Goal: Task Accomplishment & Management: Manage account settings

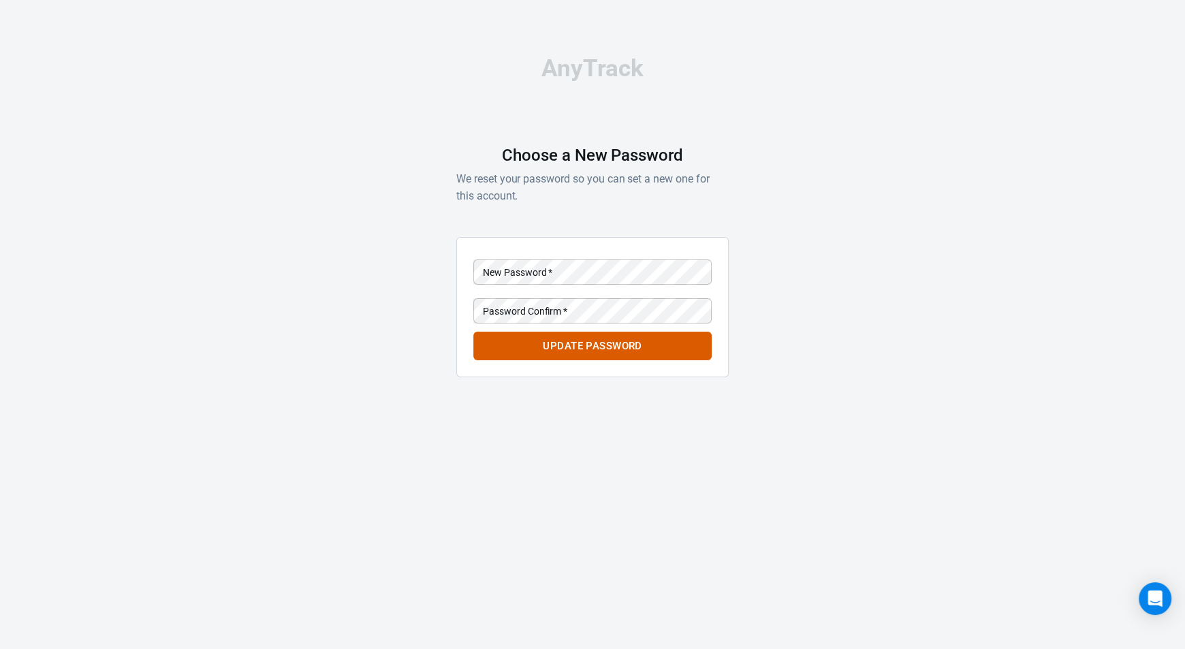
click at [693, 272] on keeper-lock "Open Keeper Popup" at bounding box center [694, 272] width 16 height 16
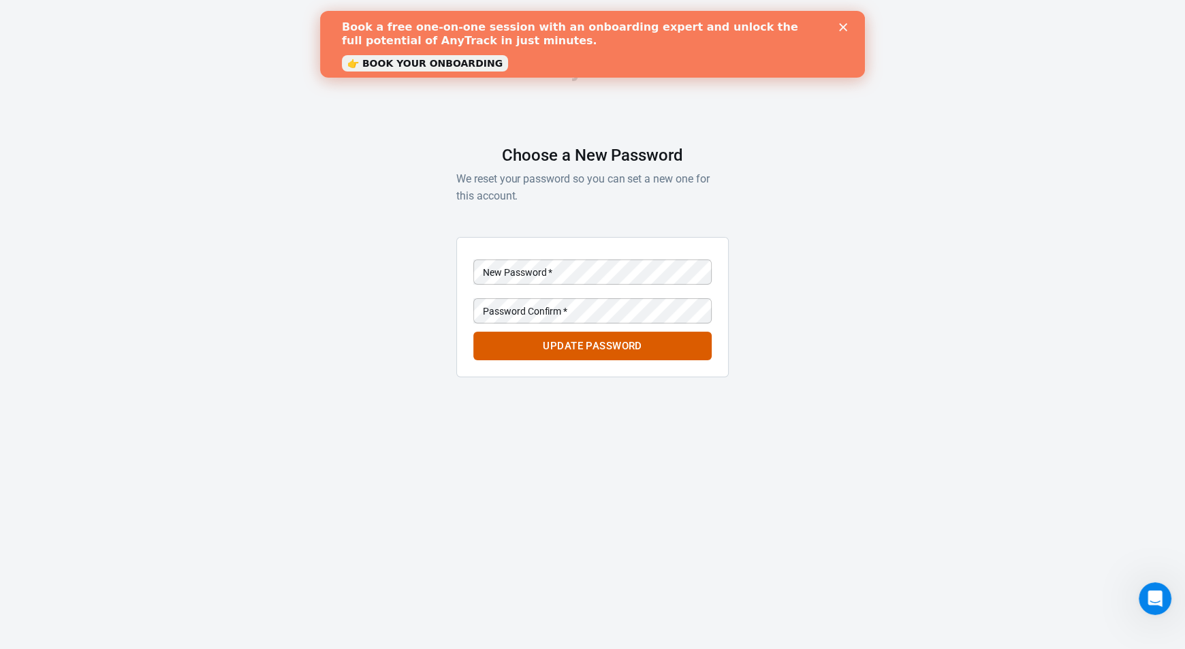
click at [816, 326] on div "AnyTrack Choose a New Password We reset your password so you can set a new one …" at bounding box center [592, 222] width 1185 height 445
click at [606, 347] on button "Update Password" at bounding box center [592, 346] width 238 height 29
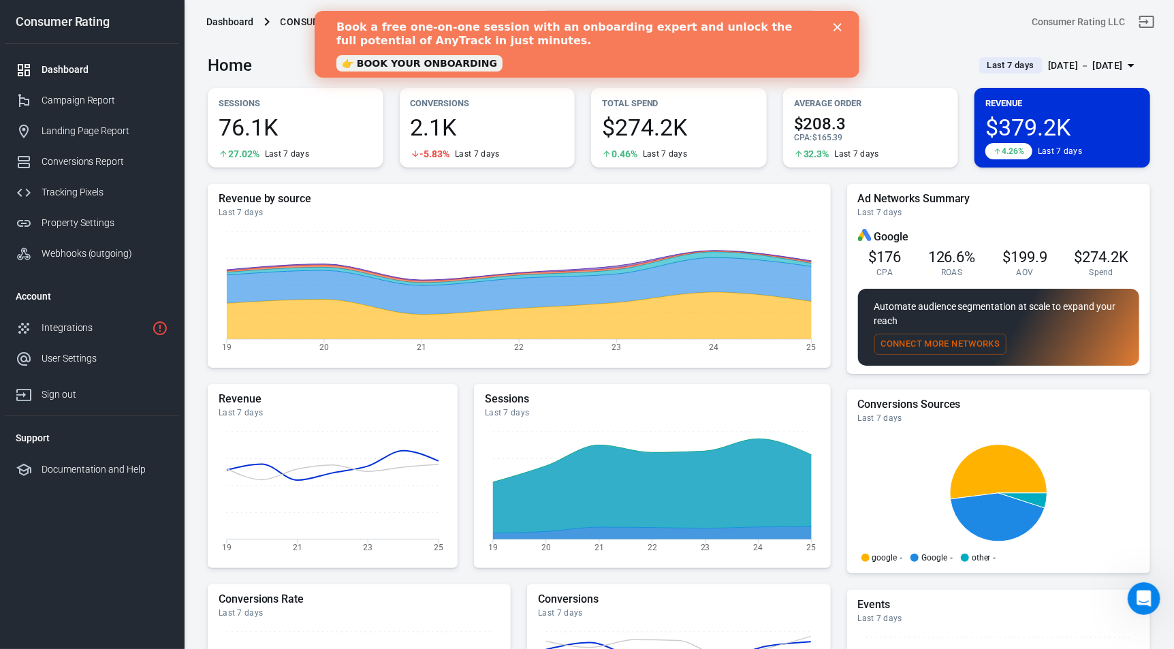
click at [838, 26] on polygon "Close" at bounding box center [838, 27] width 8 height 8
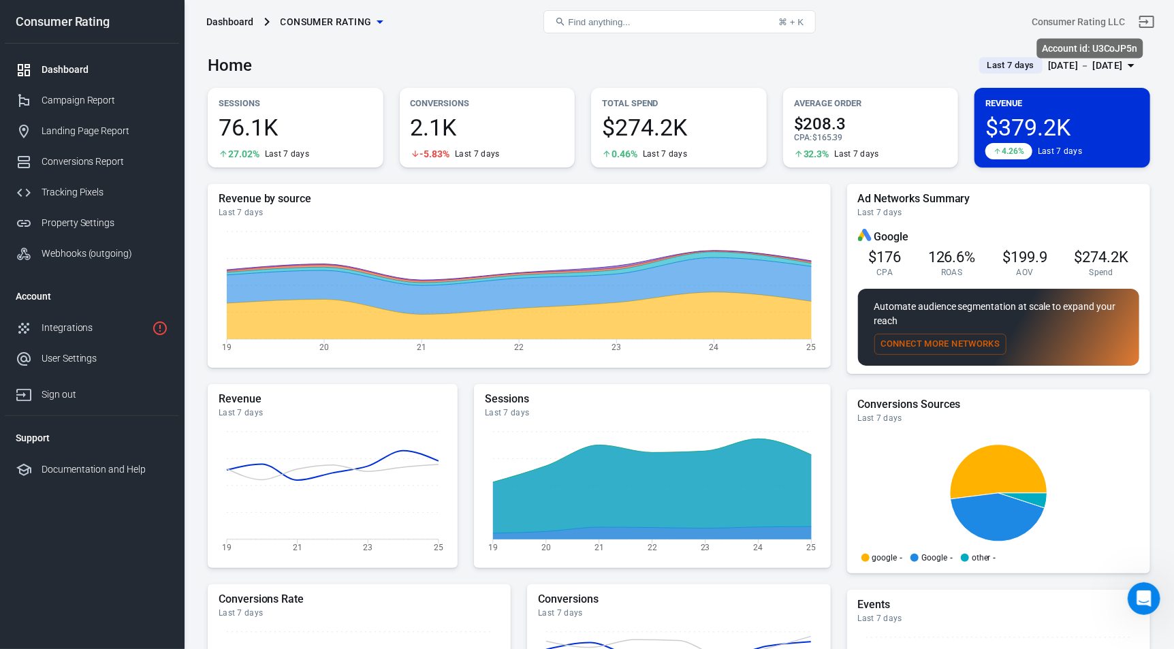
click at [1098, 16] on div "Consumer Rating LLC" at bounding box center [1078, 22] width 93 height 14
click at [80, 355] on div "User Settings" at bounding box center [105, 358] width 127 height 14
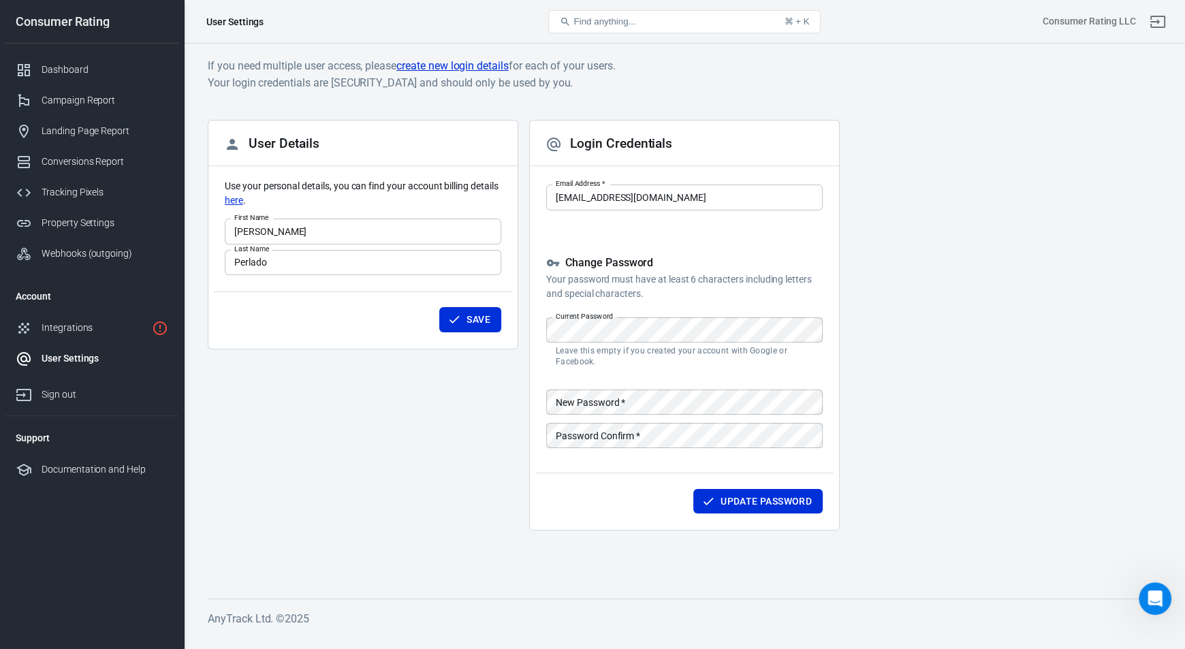
click at [804, 332] on keeper-lock "Open Keeper Popup" at bounding box center [805, 330] width 16 height 16
